Goal: Navigation & Orientation: Find specific page/section

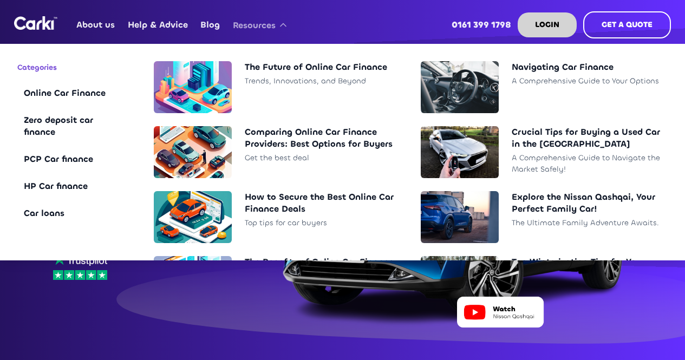
click at [268, 25] on div "Resources" at bounding box center [254, 25] width 43 height 12
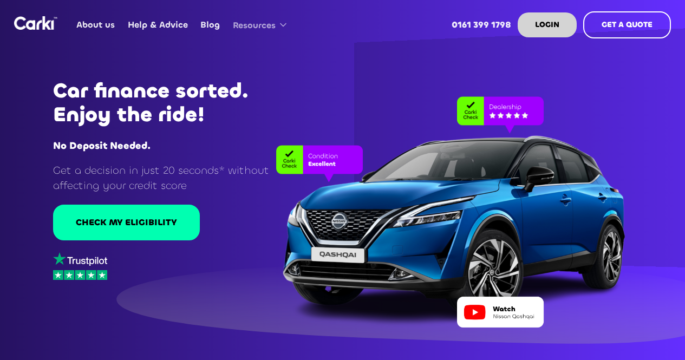
click at [268, 25] on div "Resources" at bounding box center [254, 25] width 43 height 12
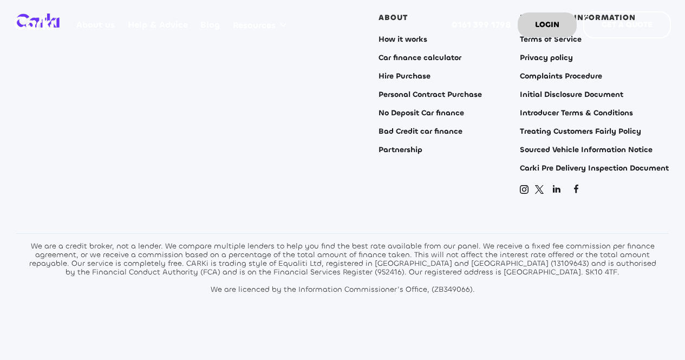
scroll to position [4353, 0]
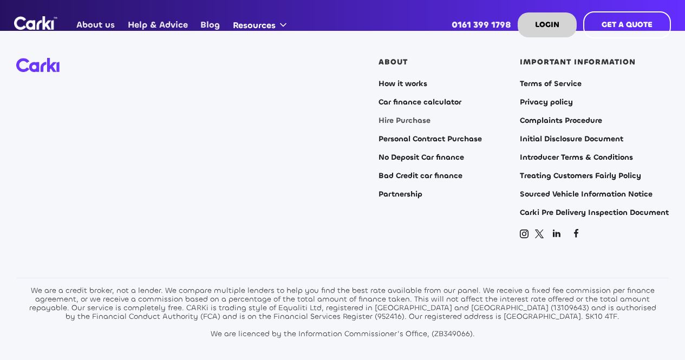
click at [416, 116] on link "Hire Purchase" at bounding box center [405, 120] width 52 height 9
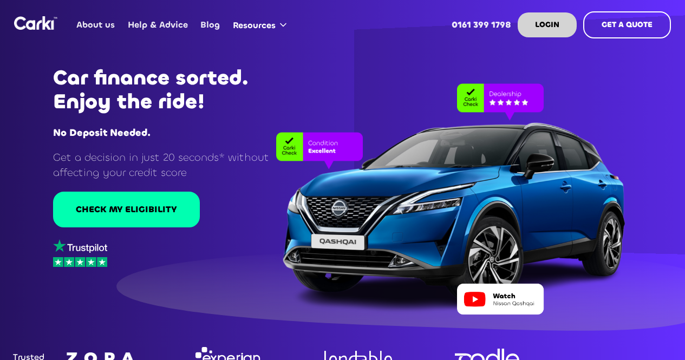
scroll to position [0, 0]
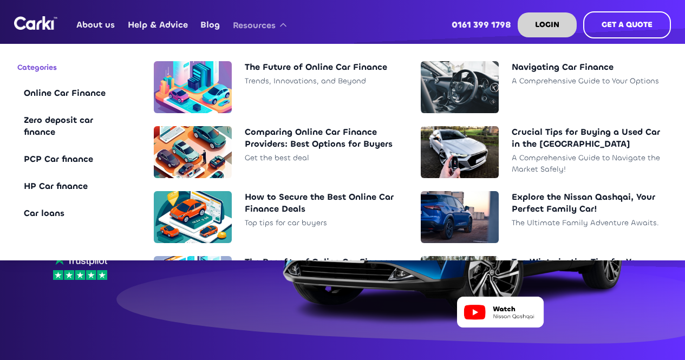
click at [268, 25] on div "Resources" at bounding box center [254, 25] width 43 height 12
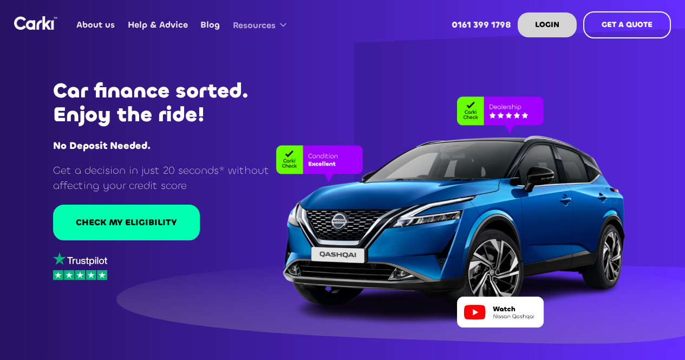
click at [268, 25] on div "Resources" at bounding box center [254, 25] width 43 height 12
click at [108, 23] on link "About us" at bounding box center [95, 25] width 51 height 42
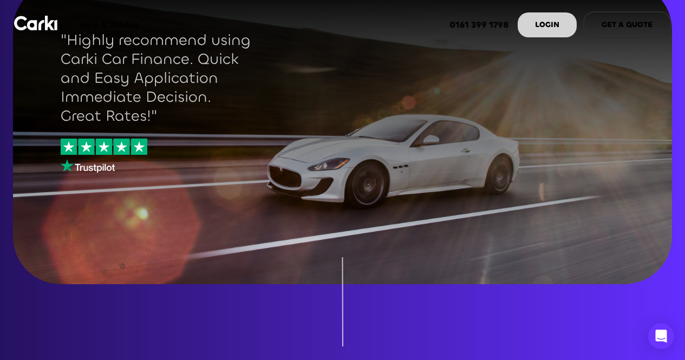
scroll to position [923, 0]
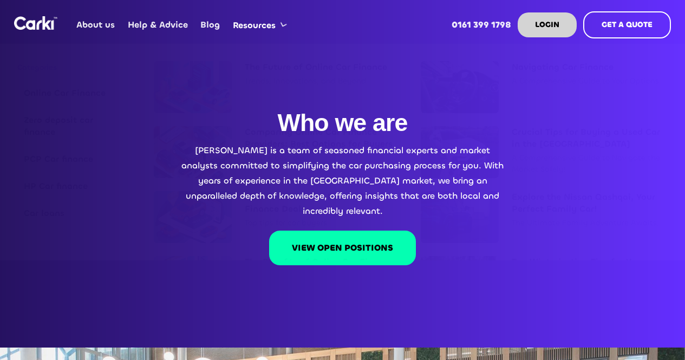
click at [358, 28] on nav "About us Help & Advice Blog Resources Categories Online Car Finance Zero deposi…" at bounding box center [370, 23] width 601 height 46
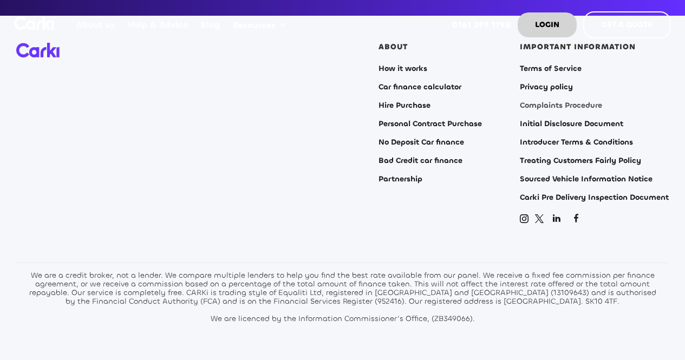
scroll to position [2323, 0]
click at [575, 157] on link "Treating Customers Fairly Policy" at bounding box center [580, 161] width 121 height 9
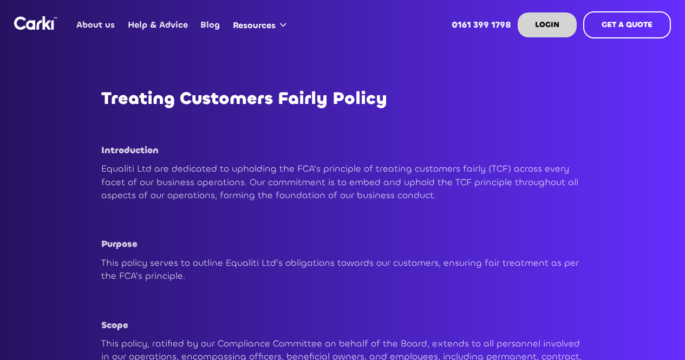
click at [37, 27] on img "home" at bounding box center [35, 23] width 43 height 14
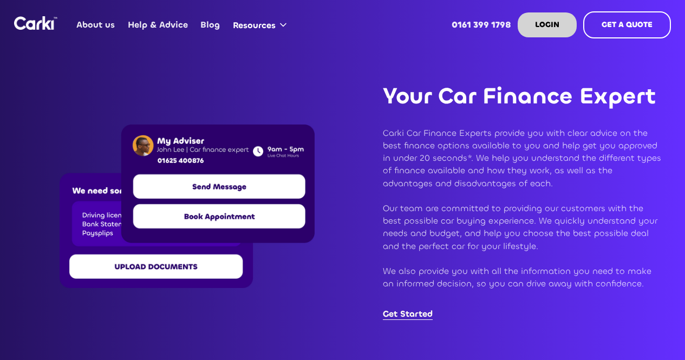
scroll to position [2131, 0]
